Goal: Communication & Community: Answer question/provide support

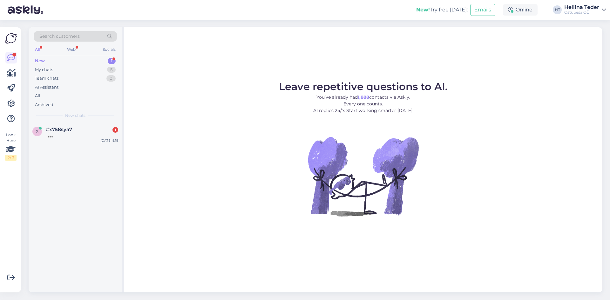
click at [65, 130] on span "#x758sya7" at bounding box center [59, 130] width 26 height 6
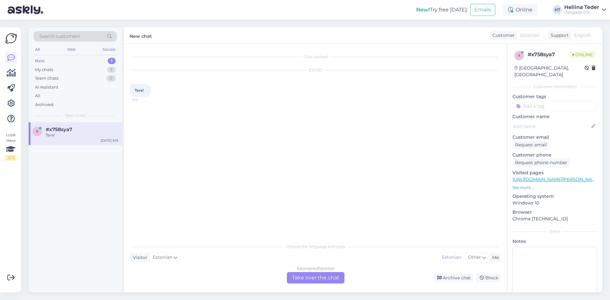
click at [333, 278] on div "Estonian to Estonian Take over the chat" at bounding box center [315, 277] width 57 height 11
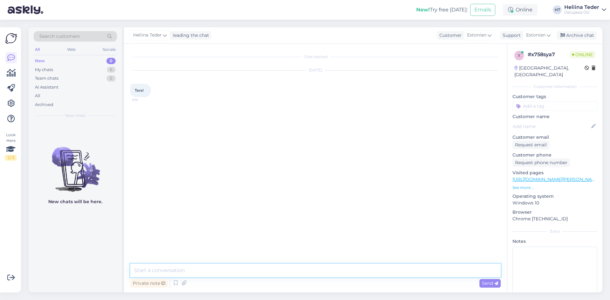
click at [258, 266] on textarea at bounding box center [315, 270] width 370 height 13
click at [259, 271] on textarea at bounding box center [315, 270] width 370 height 13
type textarea "Tere! :)"
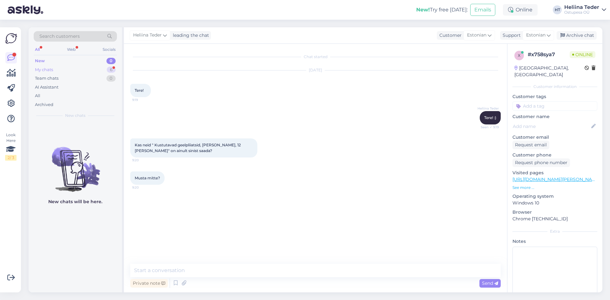
click at [68, 72] on div "My chats 6" at bounding box center [75, 69] width 83 height 9
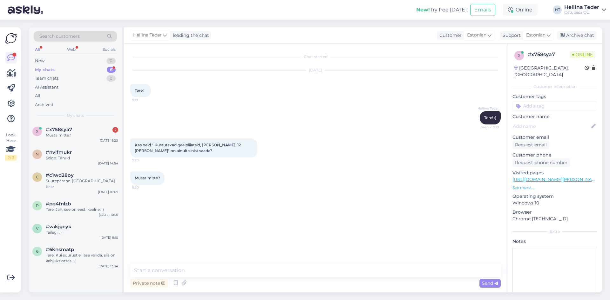
click at [556, 177] on link "[URL][DOMAIN_NAME][PERSON_NAME]" at bounding box center [556, 180] width 88 height 6
click at [186, 270] on textarea at bounding box center [315, 270] width 370 height 13
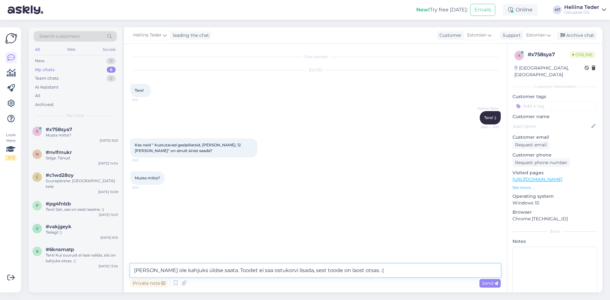
type textarea "[PERSON_NAME] ole kahjuks üldse saata. Toodet ei saa ostukorvi lisada, sest too…"
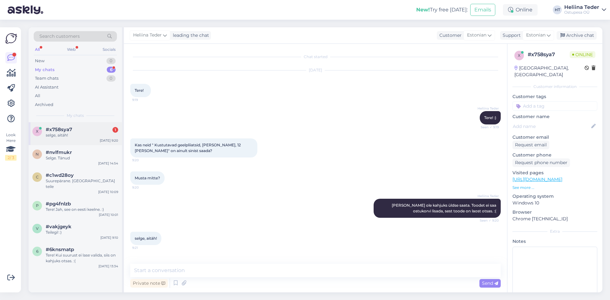
click at [99, 137] on div "selge, aitäh!" at bounding box center [82, 135] width 72 height 6
click at [169, 275] on textarea at bounding box center [315, 270] width 370 height 13
click at [62, 64] on div "New 1" at bounding box center [75, 61] width 83 height 9
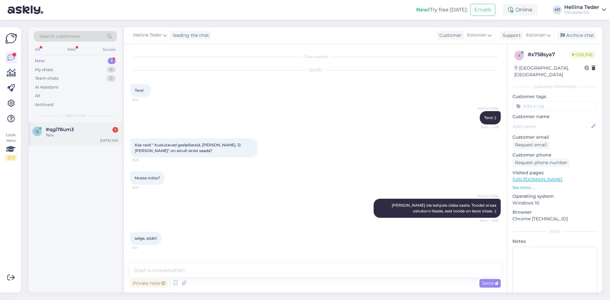
click at [73, 134] on div "Tere" at bounding box center [82, 135] width 72 height 6
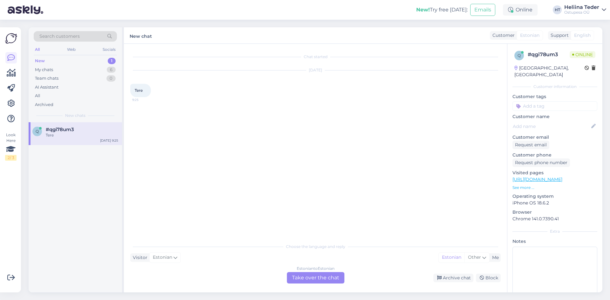
click at [299, 281] on div "Estonian to Estonian Take over the chat" at bounding box center [315, 277] width 57 height 11
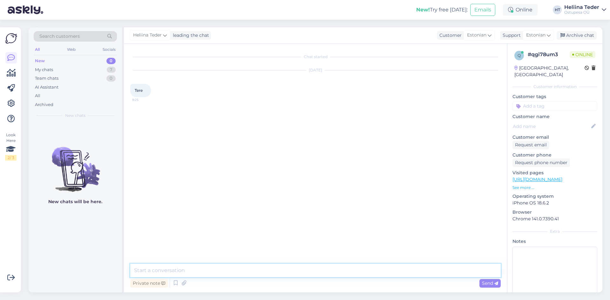
click at [261, 274] on textarea at bounding box center [315, 270] width 370 height 13
type textarea "Tr"
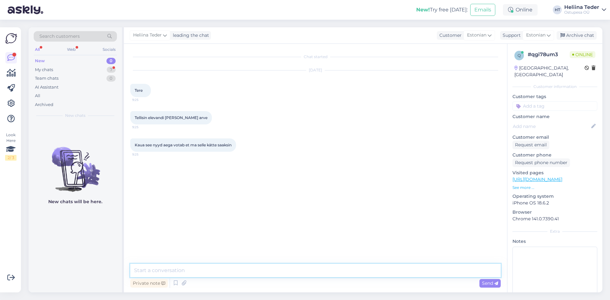
click at [169, 269] on textarea at bounding box center [315, 270] width 370 height 13
type textarea "Tere! Eeldatav tarne toimub oktoobri [PERSON_NAME]. :)"
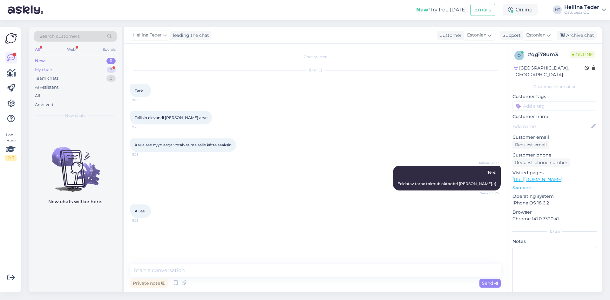
click at [57, 67] on div "My chats 7" at bounding box center [75, 69] width 83 height 9
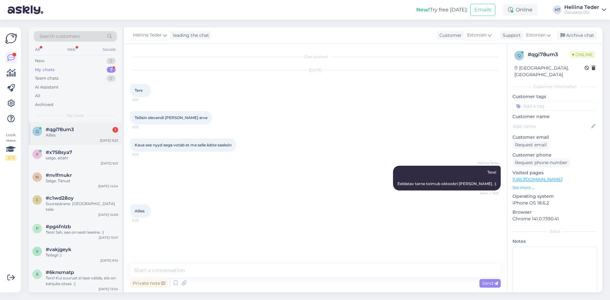
click at [88, 136] on div "Allles" at bounding box center [82, 135] width 72 height 6
click at [184, 271] on textarea at bounding box center [315, 270] width 370 height 13
type textarea "Tarneaeg on toote postituses välja toodud. :)"
